Goal: Transaction & Acquisition: Purchase product/service

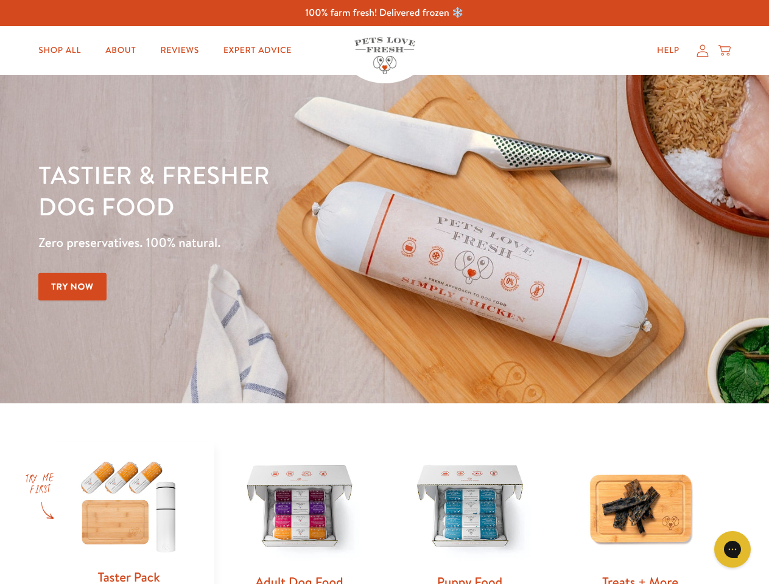
click at [384, 292] on div "Tastier & fresher dog food Zero preservatives. 100% natural. Try Now" at bounding box center [268, 239] width 461 height 161
click at [732, 549] on icon "Gorgias live chat" at bounding box center [732, 549] width 12 height 12
